Goal: Use online tool/utility: Utilize a website feature to perform a specific function

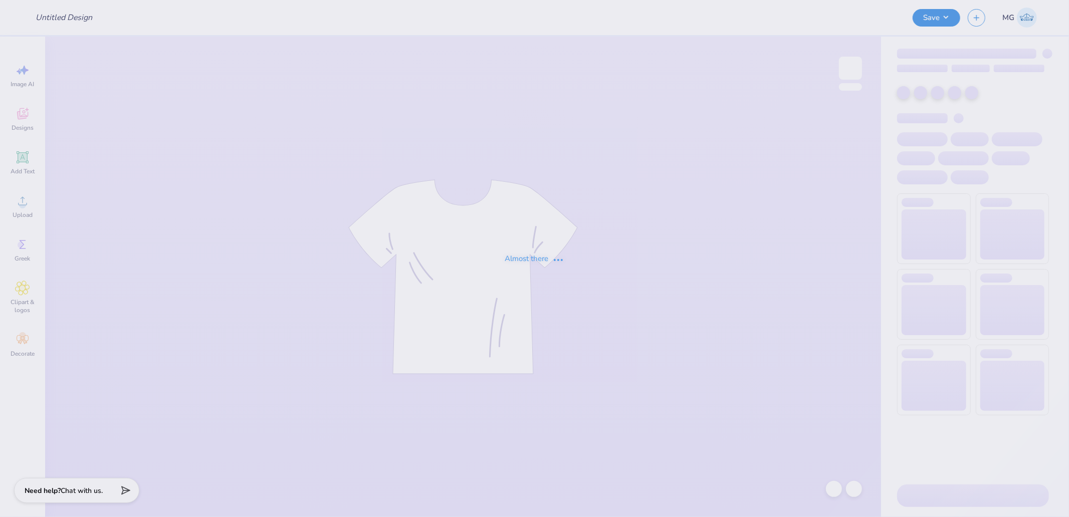
type input "utc sk hoco v3"
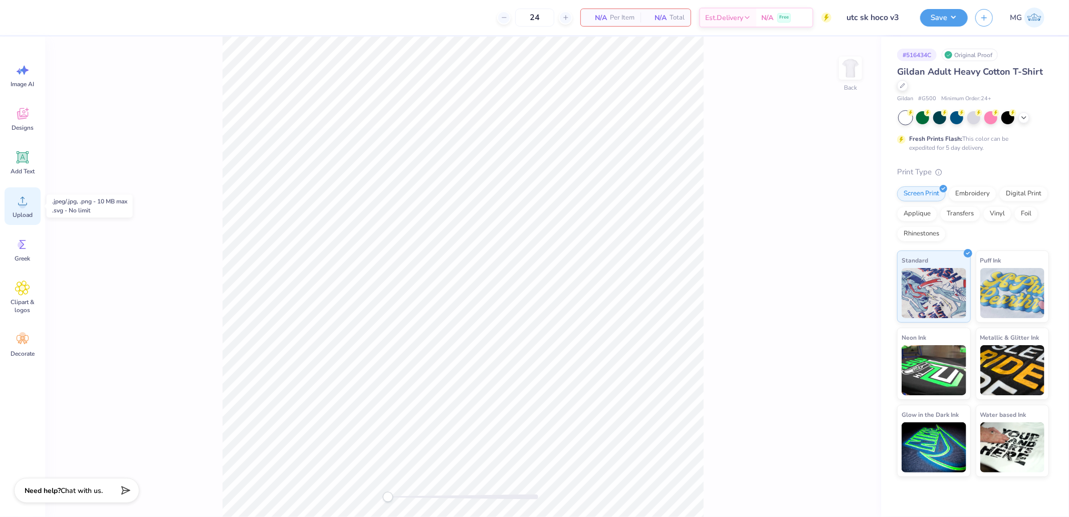
click at [19, 210] on div "Upload" at bounding box center [23, 206] width 36 height 38
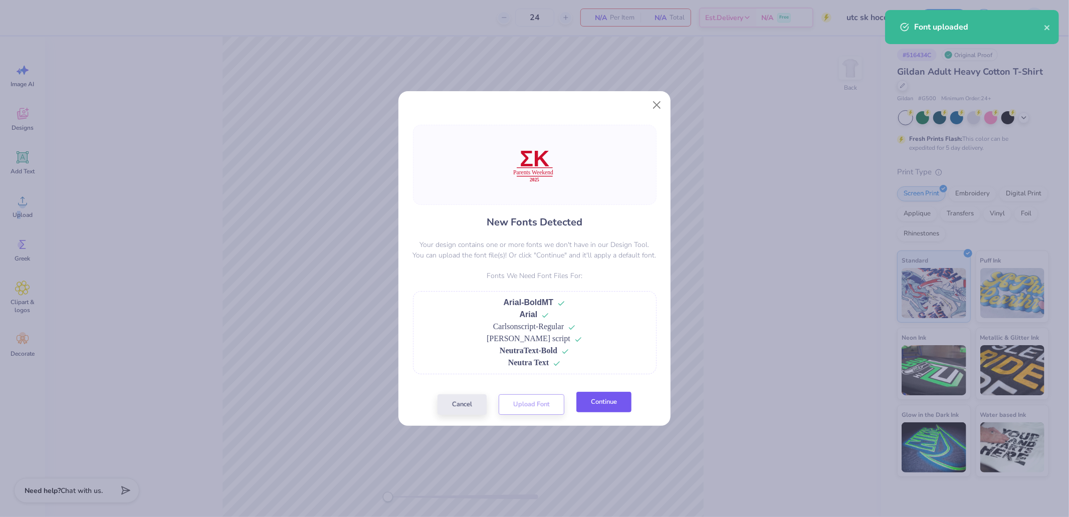
click at [603, 404] on button "Continue" at bounding box center [603, 402] width 55 height 21
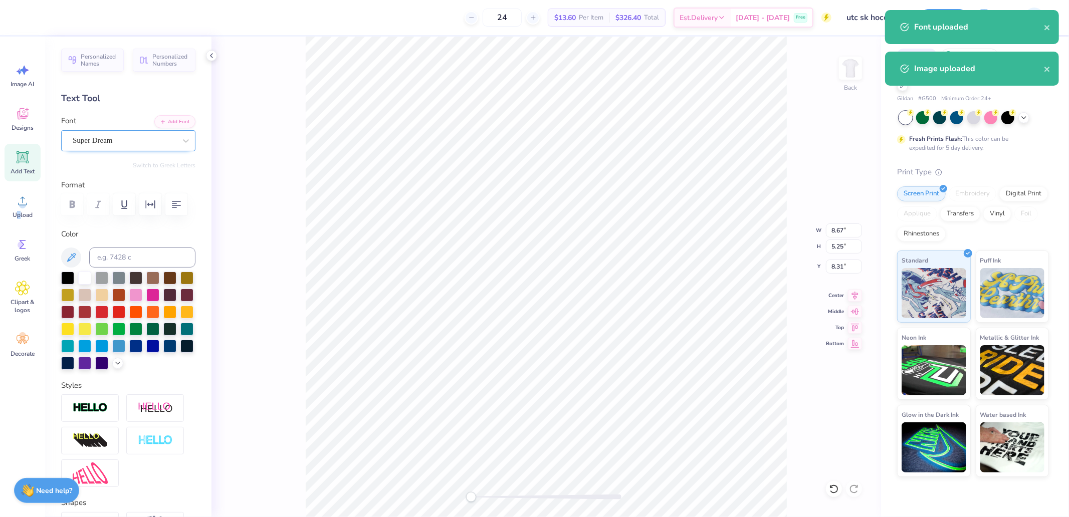
click at [116, 134] on div at bounding box center [124, 141] width 103 height 14
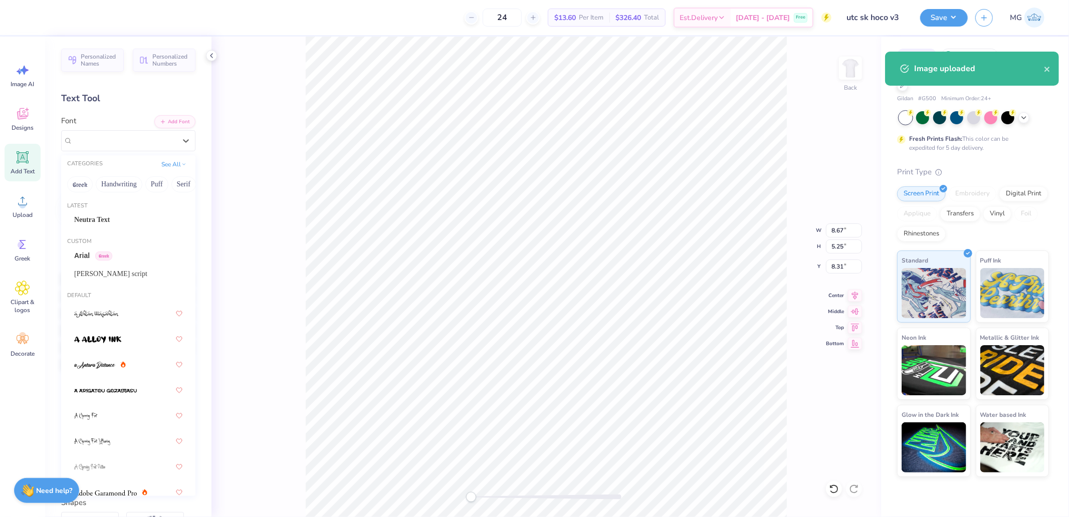
click at [102, 251] on div "Arial Greek" at bounding box center [93, 256] width 38 height 11
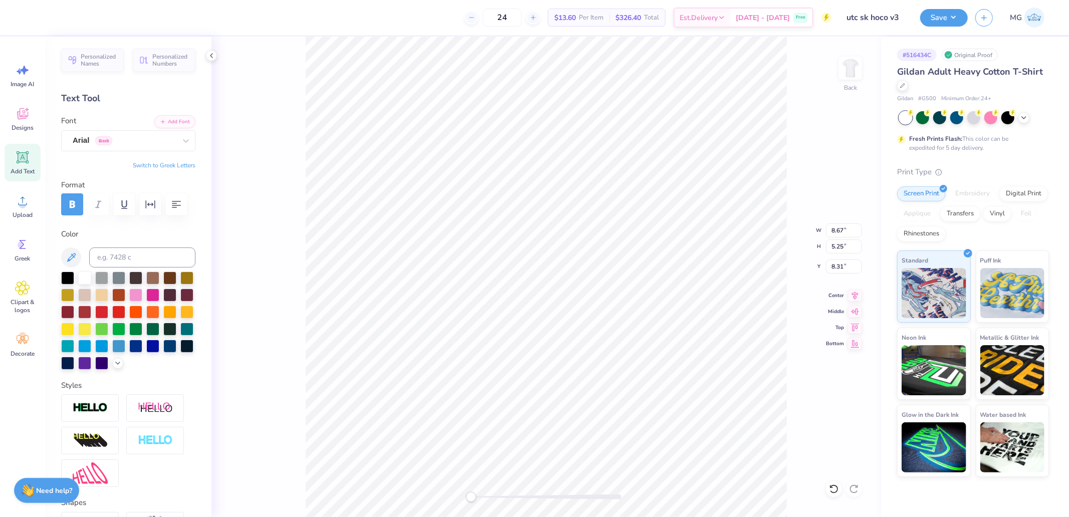
type input "11.51"
type input "2.94"
type input "13.74"
type input "9.71"
type input "5.32"
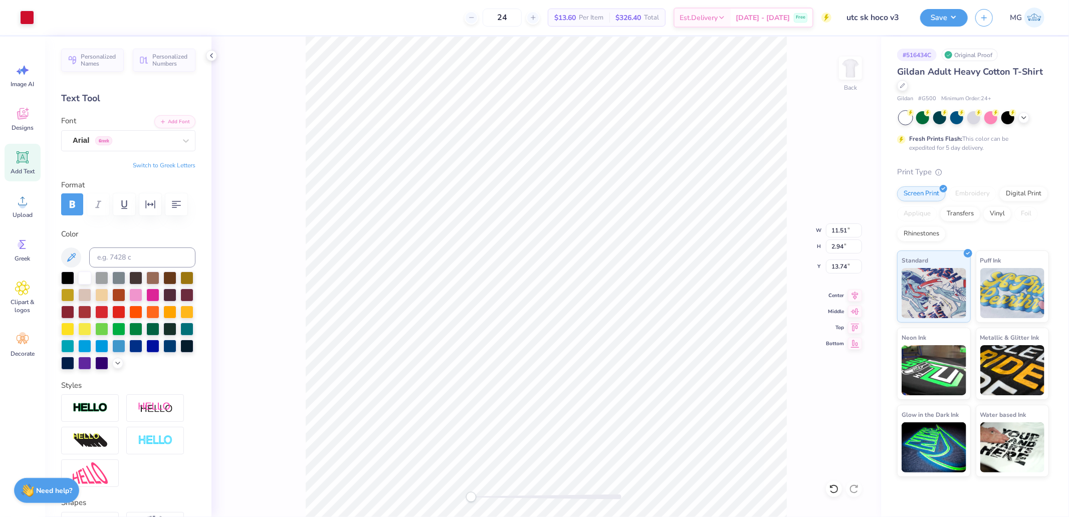
type input "8.80"
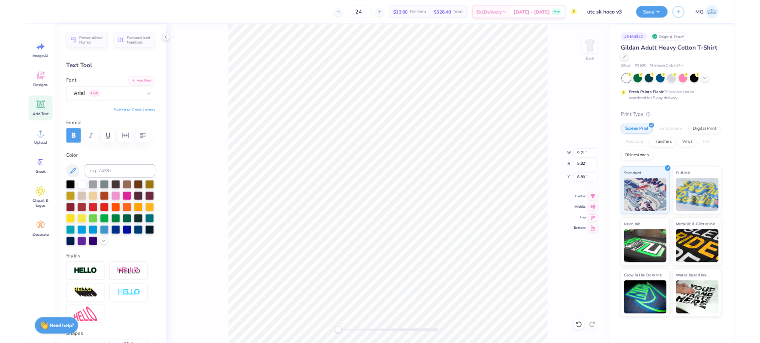
scroll to position [9, 2]
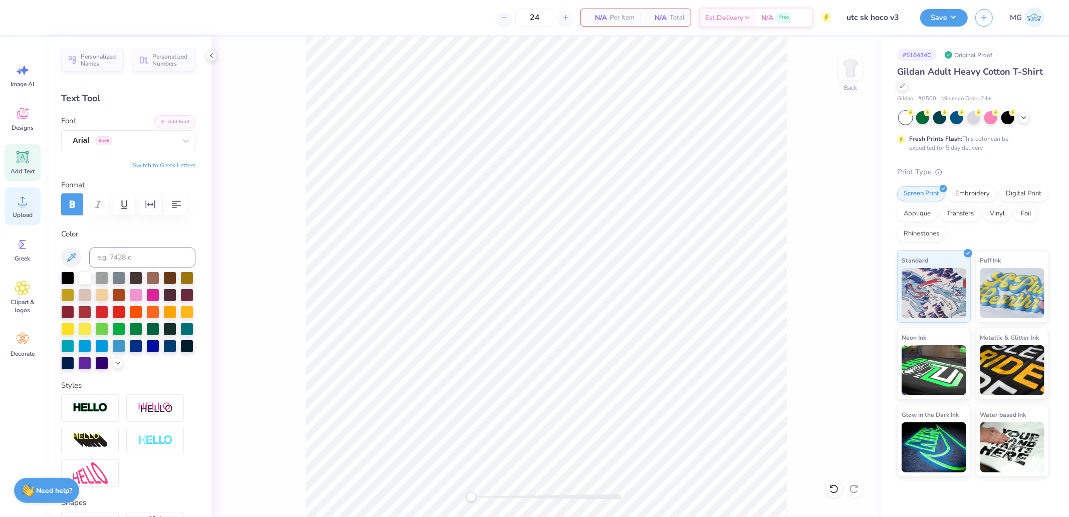
click at [21, 199] on icon at bounding box center [22, 200] width 15 height 15
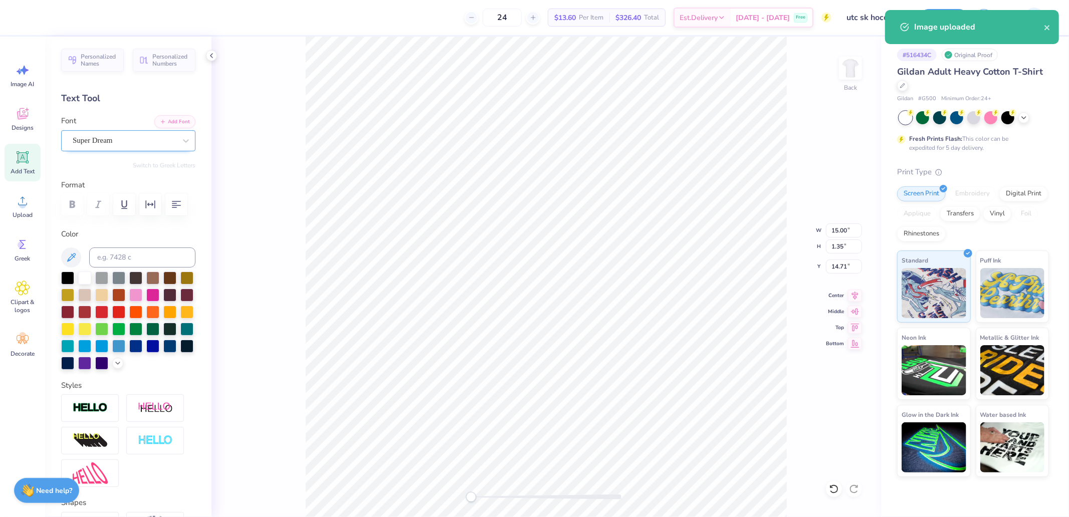
click at [118, 134] on div at bounding box center [124, 141] width 103 height 14
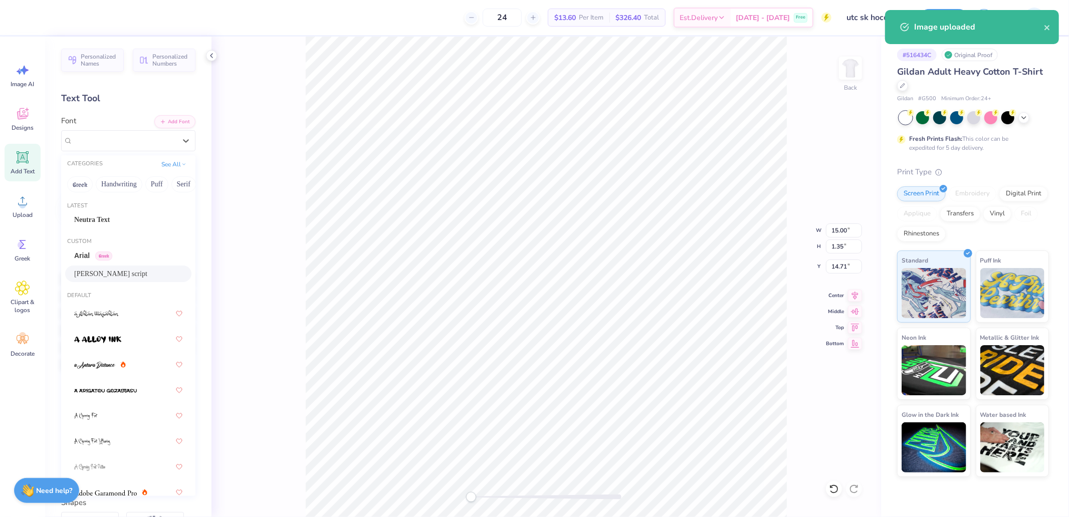
click at [103, 272] on span "[PERSON_NAME] script" at bounding box center [110, 274] width 73 height 11
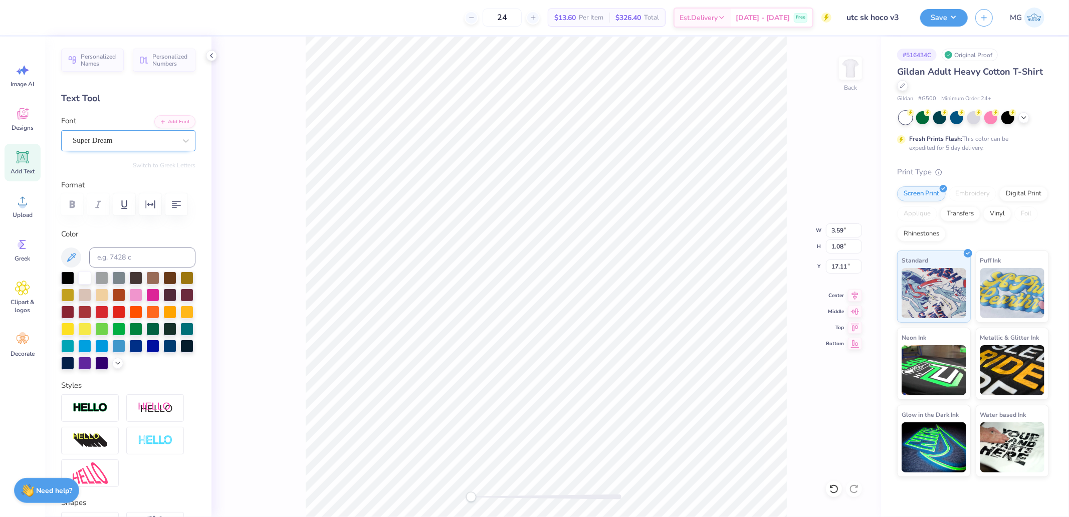
click at [104, 136] on div "Super Dream" at bounding box center [124, 141] width 105 height 16
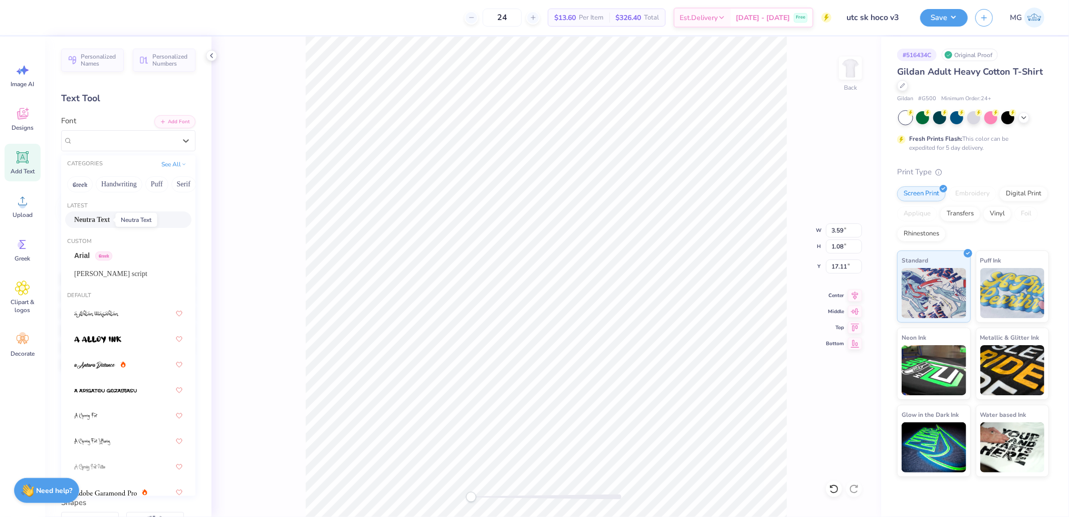
click at [103, 219] on span "Neutra Text" at bounding box center [92, 220] width 36 height 11
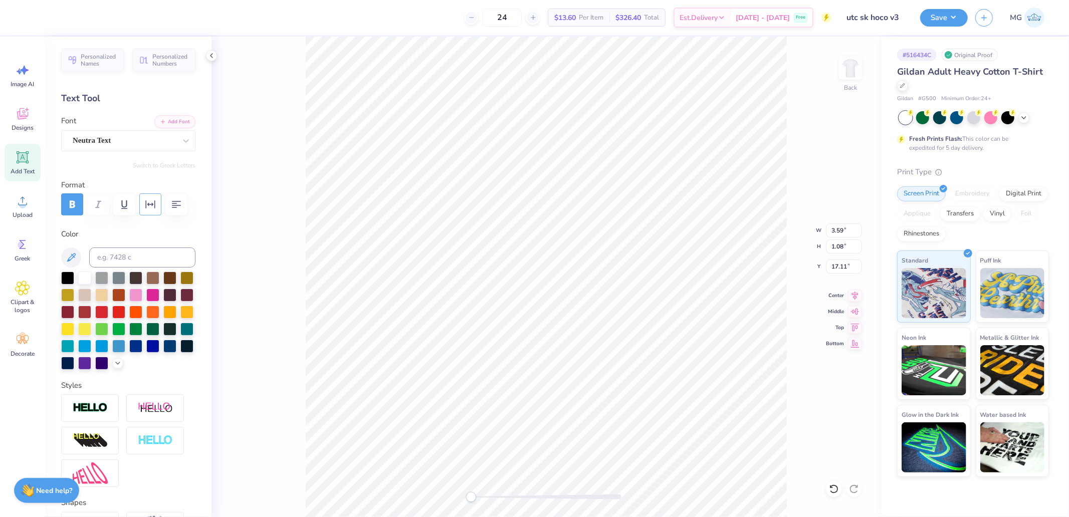
click at [146, 207] on icon "button" at bounding box center [151, 204] width 10 height 8
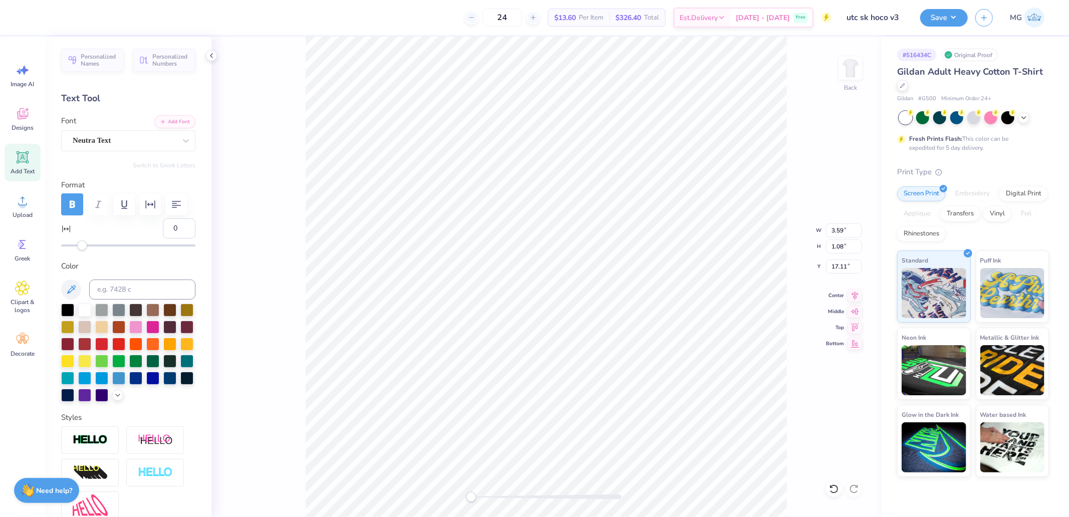
drag, startPoint x: 147, startPoint y: 256, endPoint x: 116, endPoint y: 257, distance: 31.6
click at [120, 251] on div "0" at bounding box center [128, 235] width 134 height 32
type input "20"
click at [165, 239] on input "20" at bounding box center [179, 229] width 33 height 20
type input "50"
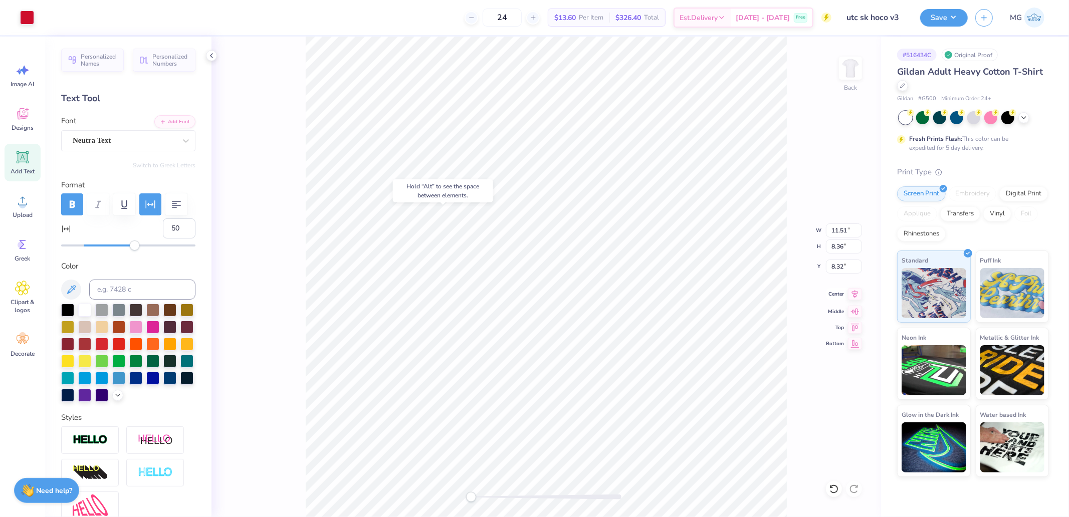
click at [855, 292] on icon at bounding box center [855, 294] width 14 height 12
click at [629, 503] on li "Send to Back" at bounding box center [629, 505] width 79 height 20
type input "13.84"
type input "1.83"
type input "14.60"
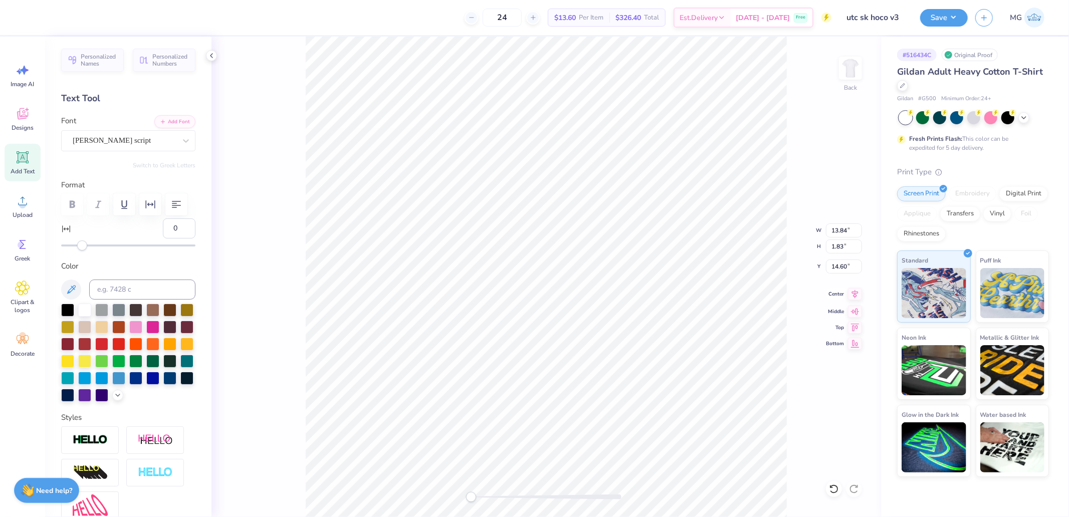
click at [850, 293] on icon at bounding box center [855, 294] width 14 height 12
type input "50"
click at [854, 294] on icon at bounding box center [855, 294] width 14 height 12
click at [853, 296] on icon at bounding box center [855, 294] width 14 height 12
click at [844, 229] on input "13.84" at bounding box center [844, 231] width 36 height 14
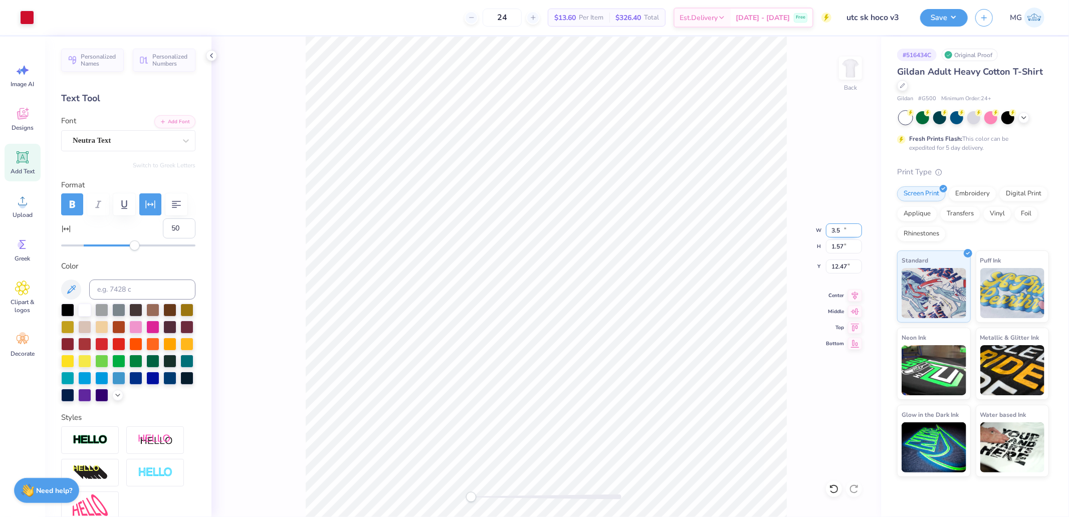
type input "0.89"
type input "1.57"
click at [844, 266] on input "12.47" at bounding box center [844, 267] width 36 height 14
type input "3.00"
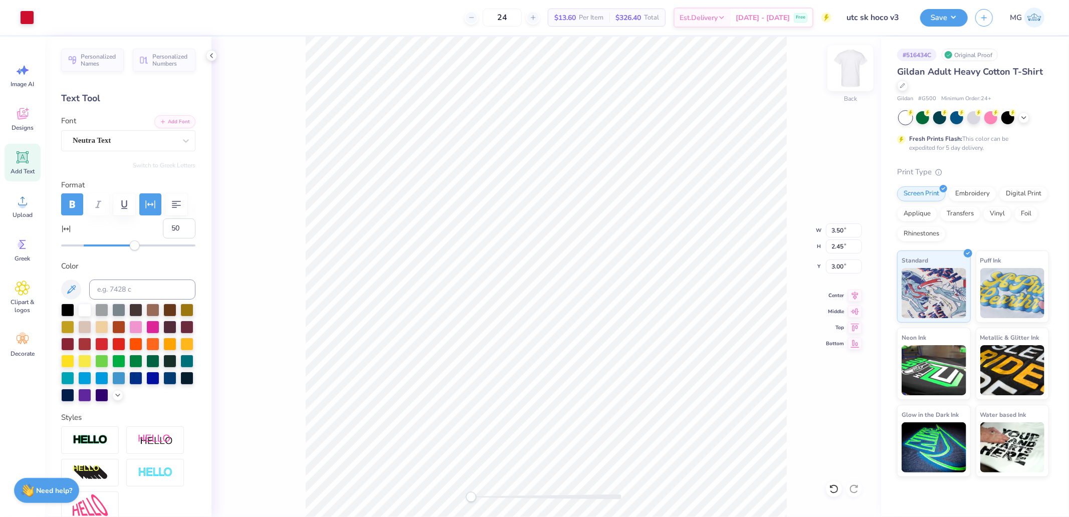
click at [844, 72] on img at bounding box center [850, 68] width 40 height 40
click at [24, 200] on icon at bounding box center [22, 200] width 15 height 15
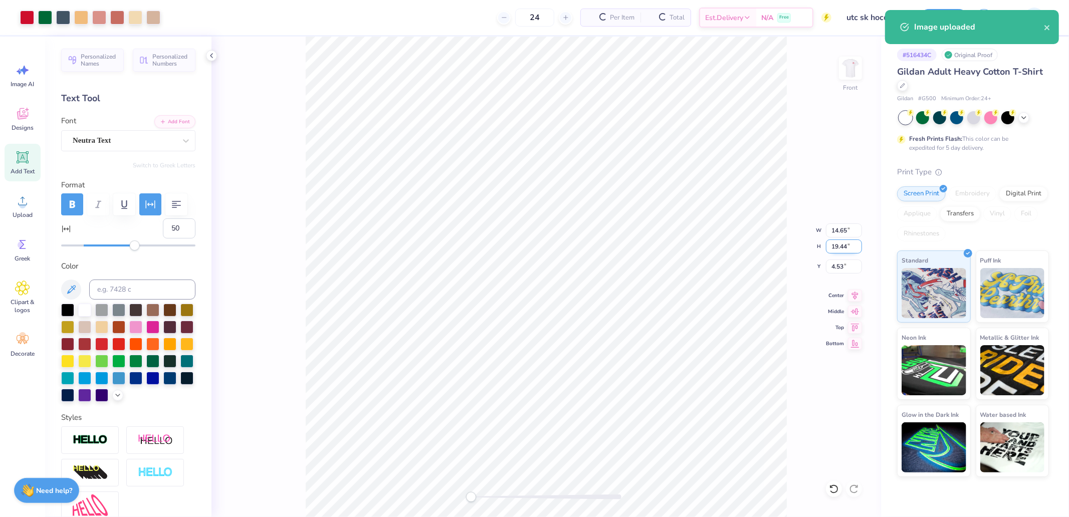
click at [838, 242] on input "19.44" at bounding box center [844, 247] width 36 height 14
type input "15"
type input "8.85"
type input "14.86"
type input "6.85"
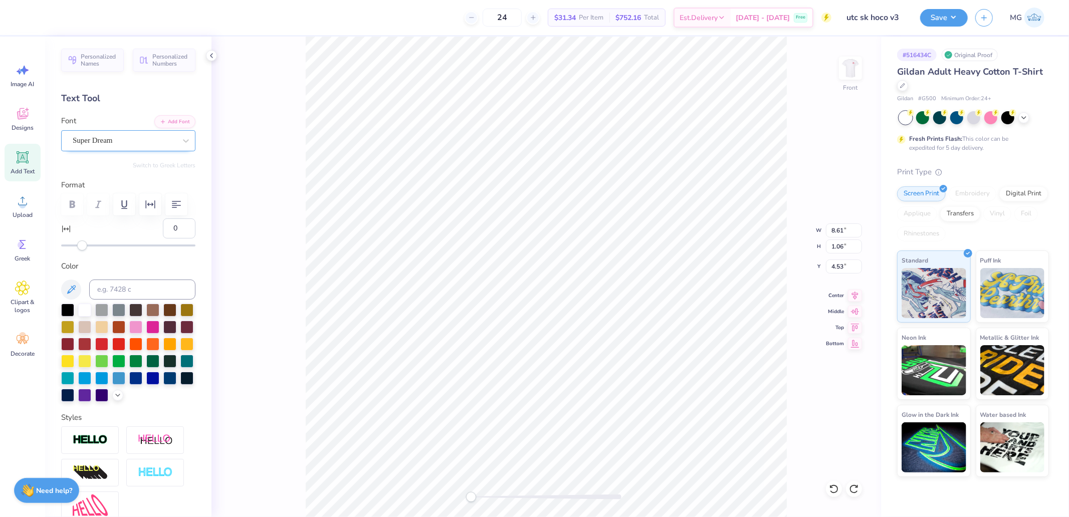
click at [101, 133] on div "Super Dream" at bounding box center [124, 141] width 105 height 16
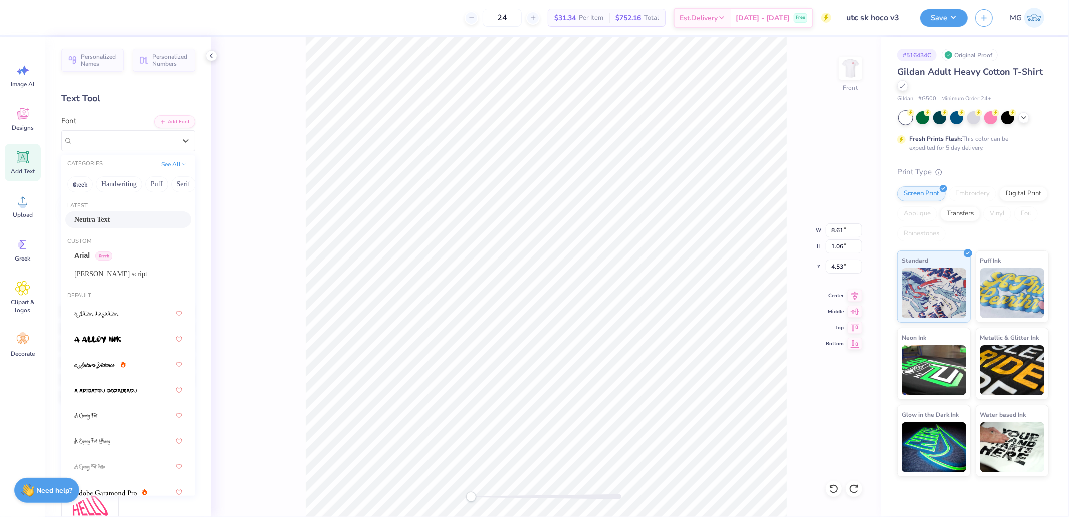
click at [102, 218] on span "Neutra Text" at bounding box center [92, 220] width 36 height 11
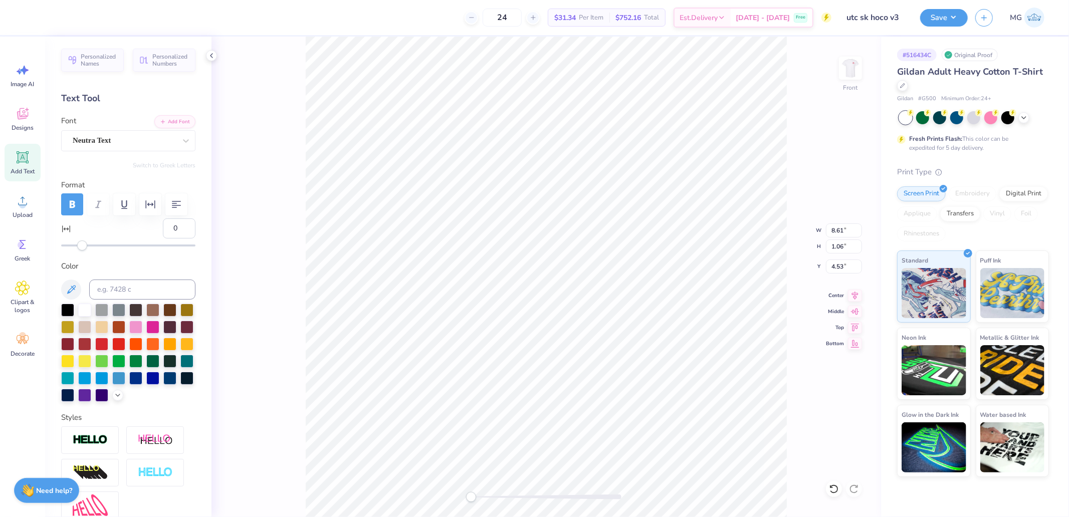
drag, startPoint x: 169, startPoint y: 255, endPoint x: 133, endPoint y: 250, distance: 36.9
click at [149, 251] on div "0" at bounding box center [128, 235] width 134 height 32
type input "50"
drag, startPoint x: 169, startPoint y: 252, endPoint x: 124, endPoint y: 255, distance: 45.7
click at [124, 251] on div "50" at bounding box center [128, 235] width 134 height 32
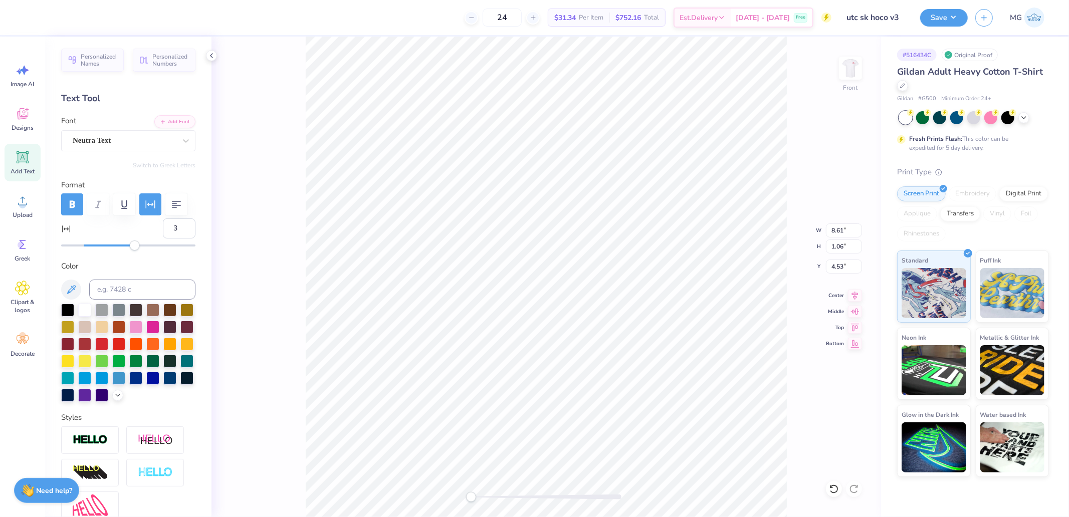
type input "35"
click at [105, 146] on div at bounding box center [124, 141] width 103 height 14
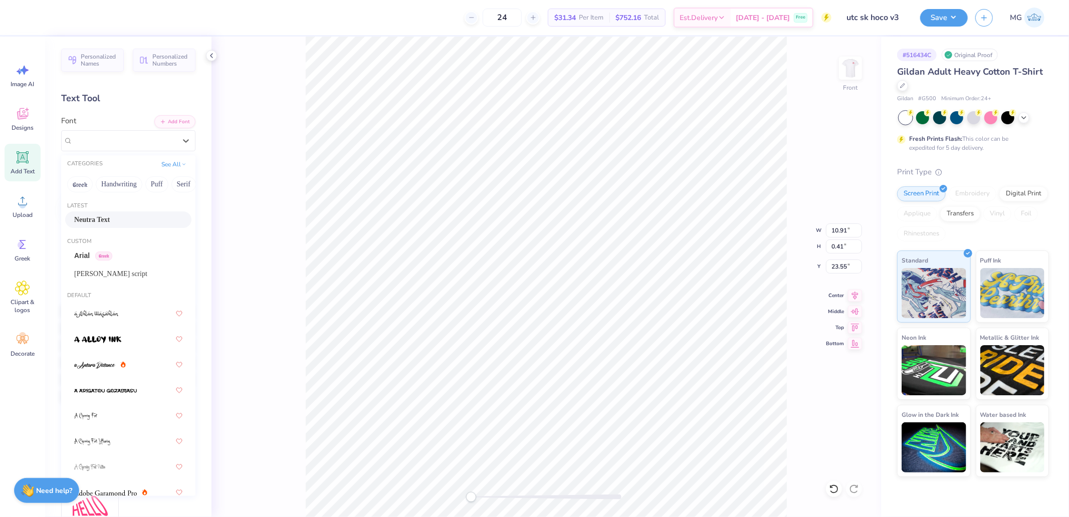
click at [98, 214] on div "Neutra Text" at bounding box center [128, 220] width 126 height 17
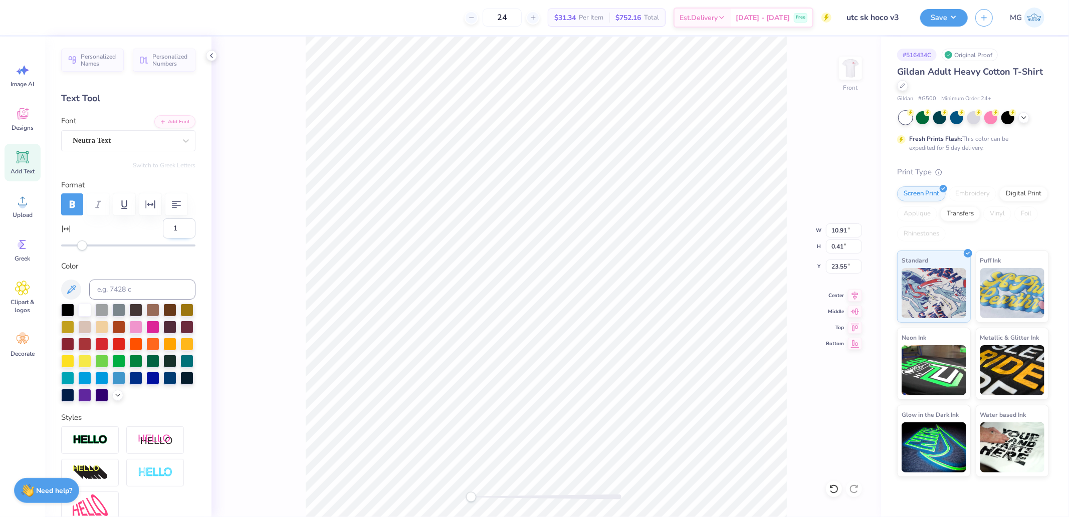
drag, startPoint x: 181, startPoint y: 252, endPoint x: 131, endPoint y: 252, distance: 50.6
type input "1"
click at [163, 239] on input "1" at bounding box center [179, 229] width 33 height 20
type input "30"
drag, startPoint x: 170, startPoint y: 254, endPoint x: 163, endPoint y: 254, distance: 7.5
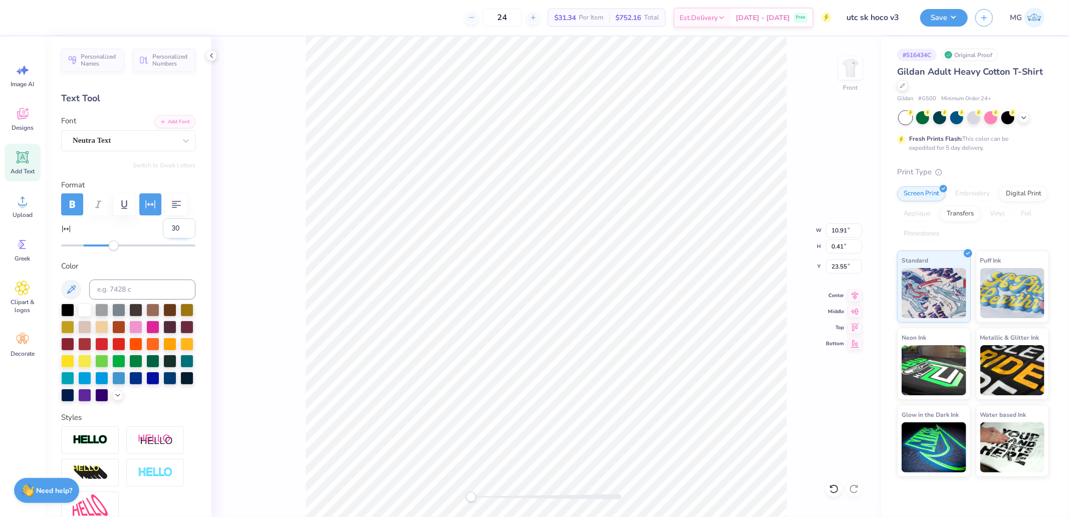
click at [163, 239] on input "30" at bounding box center [179, 229] width 33 height 20
type input "20"
drag, startPoint x: 170, startPoint y: 252, endPoint x: 162, endPoint y: 253, distance: 8.6
click at [163, 239] on input "20" at bounding box center [179, 229] width 33 height 20
type input "15"
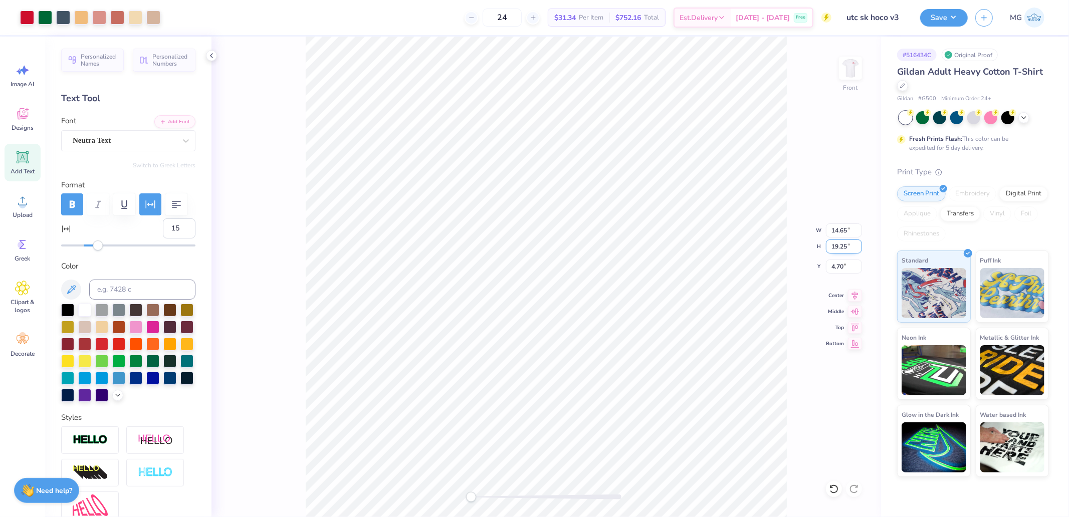
click at [840, 250] on input "19.25" at bounding box center [844, 247] width 36 height 14
type input "15"
type input "9.30"
type input "14.90"
click at [838, 265] on input "6.91" at bounding box center [844, 267] width 36 height 14
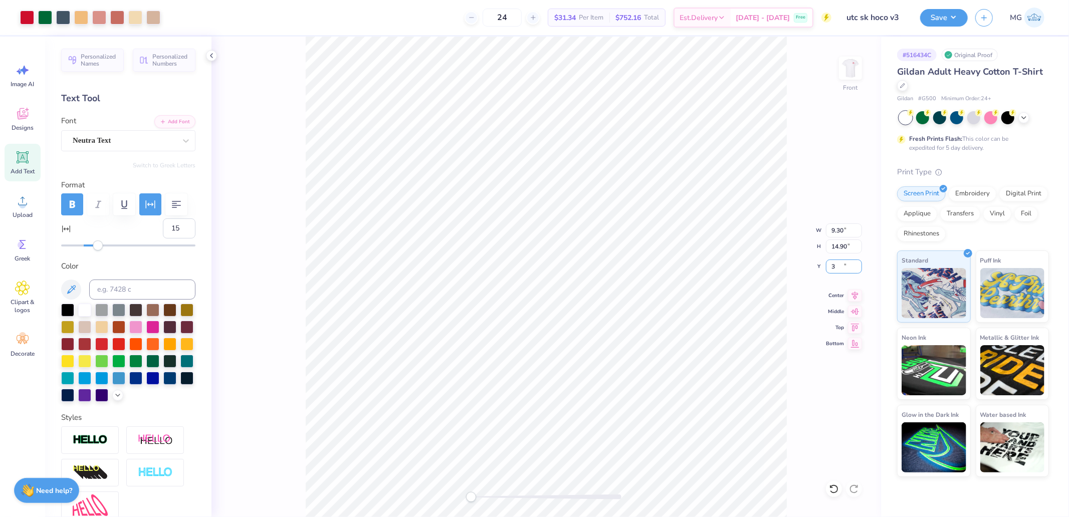
type input "3.00"
click at [843, 263] on input "6.83" at bounding box center [844, 267] width 36 height 14
type input "3.00"
click at [954, 16] on button "Save" at bounding box center [944, 17] width 48 height 18
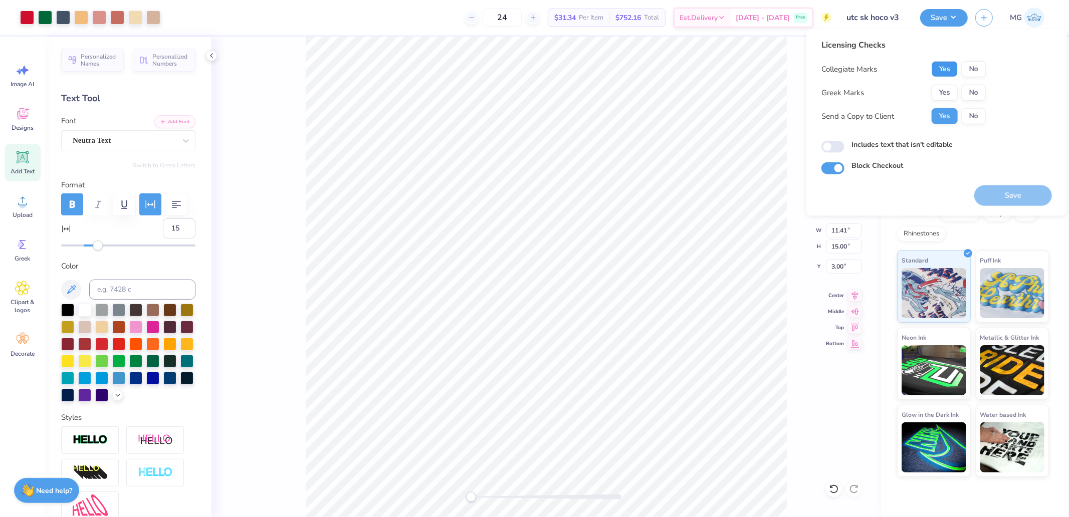
click at [939, 68] on button "Yes" at bounding box center [945, 69] width 26 height 16
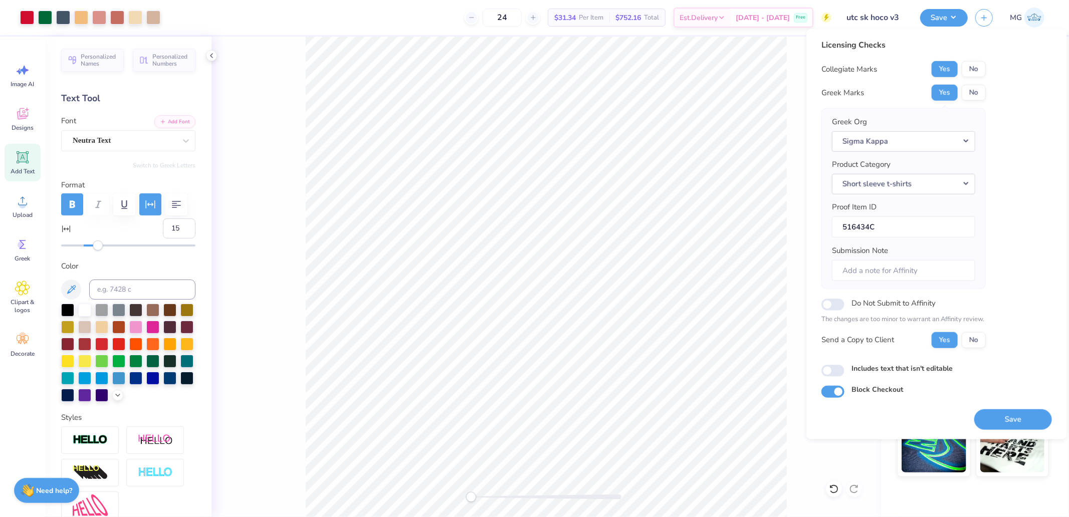
click at [1002, 414] on button "Save" at bounding box center [1013, 419] width 78 height 21
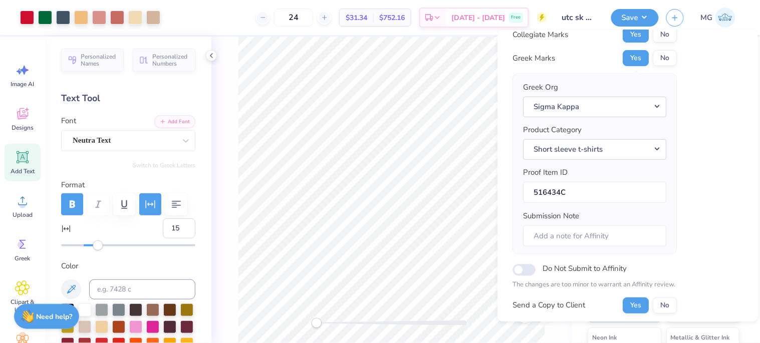
scroll to position [119, 0]
